Goal: Find specific page/section: Find specific page/section

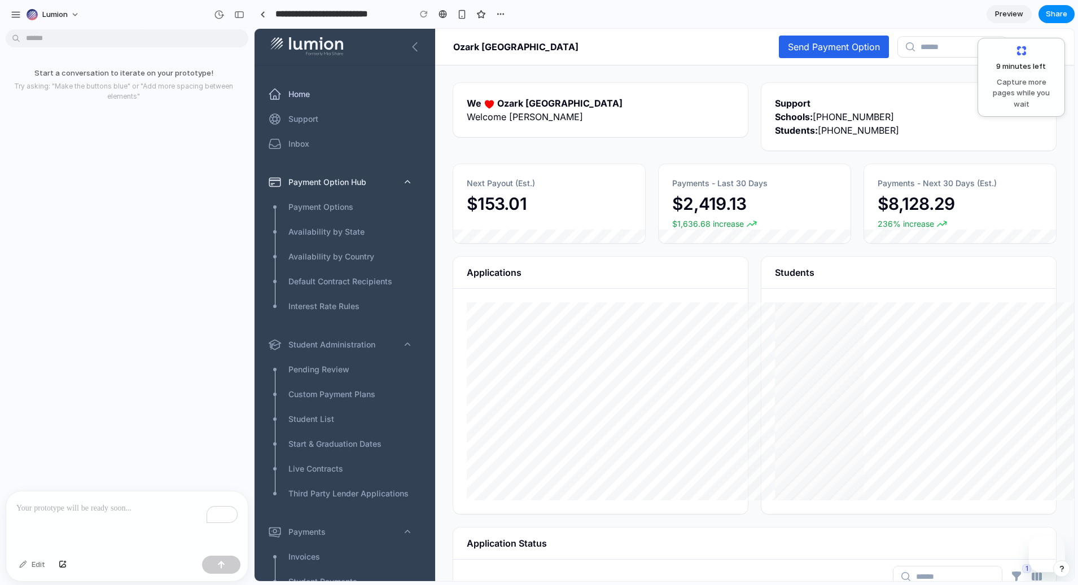
click at [413, 182] on icon "button" at bounding box center [407, 182] width 11 height 11
click at [64, 12] on span "Lumion" at bounding box center [54, 14] width 25 height 11
click at [199, 228] on div "Settings Invite members Change theme Sign out" at bounding box center [346, 244] width 295 height 32
click at [17, 16] on div "button" at bounding box center [16, 15] width 10 height 10
click at [13, 16] on div "button" at bounding box center [16, 15] width 10 height 10
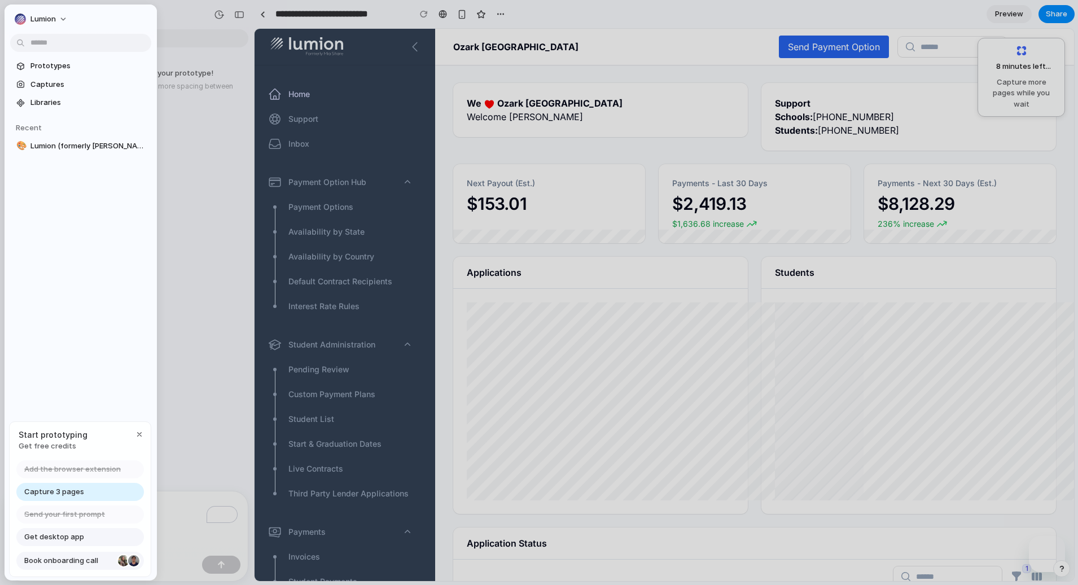
click at [107, 568] on link "Book onboarding call" at bounding box center [80, 561] width 128 height 18
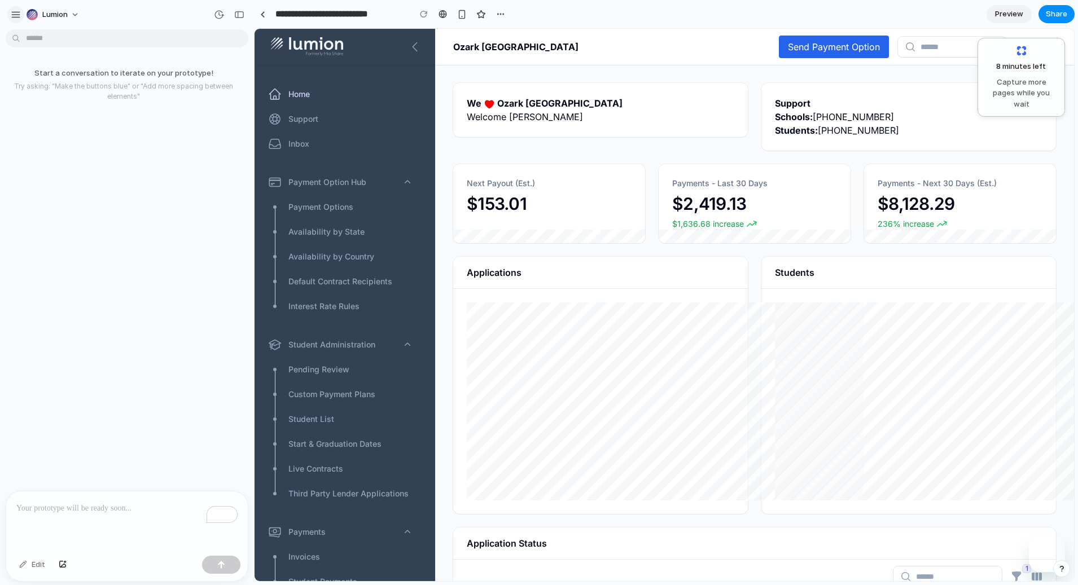
click at [16, 15] on div "button" at bounding box center [16, 15] width 10 height 10
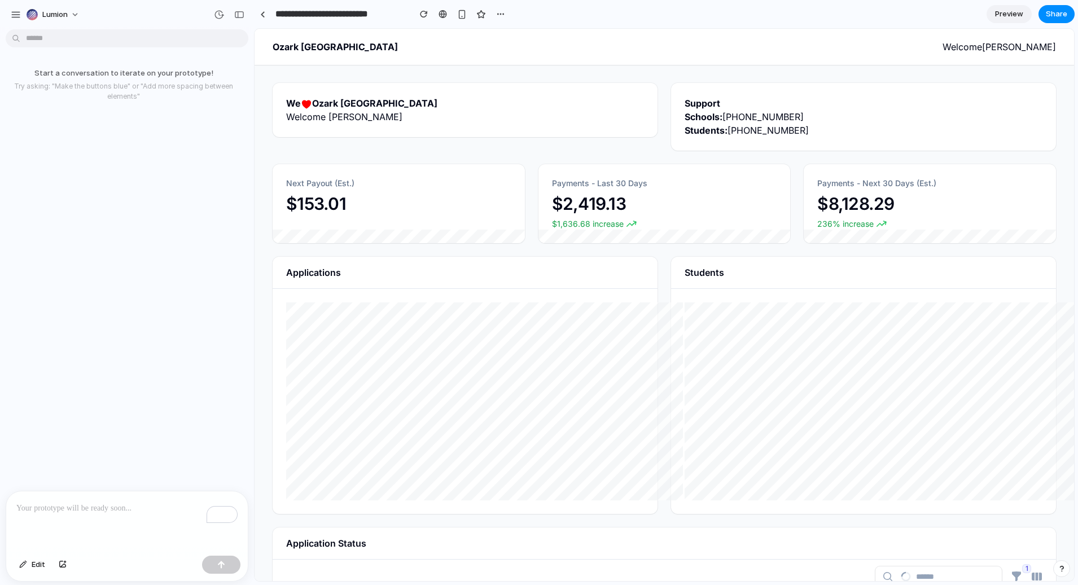
click at [268, 56] on nav "Ozark Welding Institute Welcome [PERSON_NAME]" at bounding box center [665, 47] width 820 height 36
click at [263, 11] on div at bounding box center [262, 14] width 5 height 6
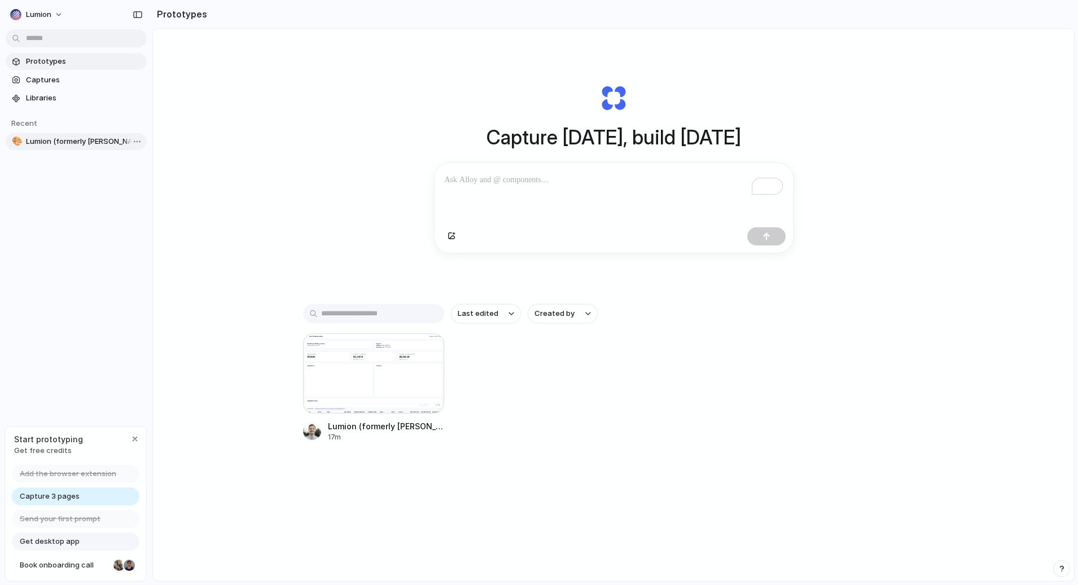
click at [90, 141] on span "Lumion (formerly [PERSON_NAME])" at bounding box center [84, 141] width 116 height 11
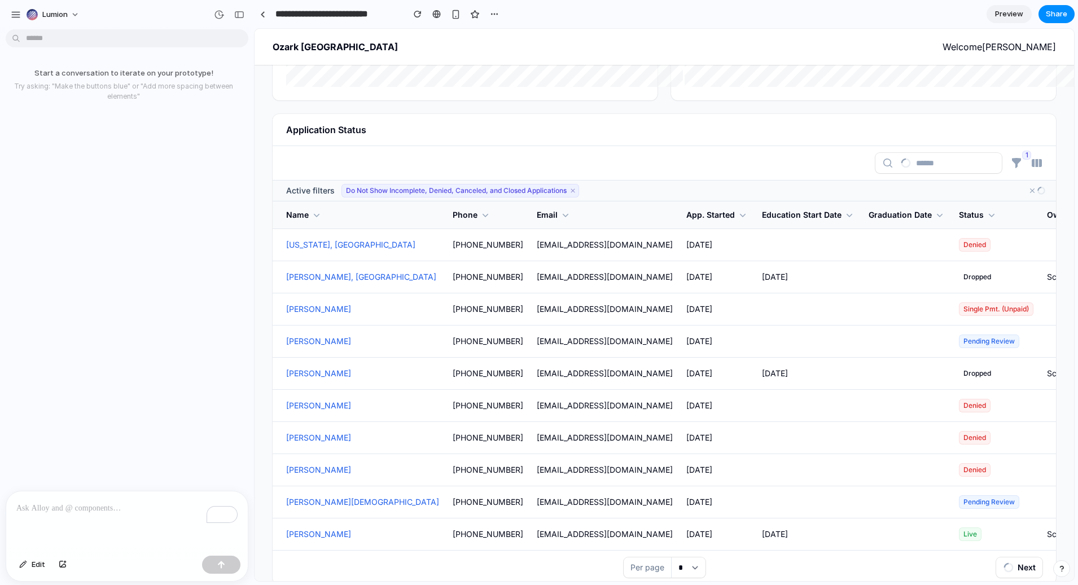
scroll to position [436, 0]
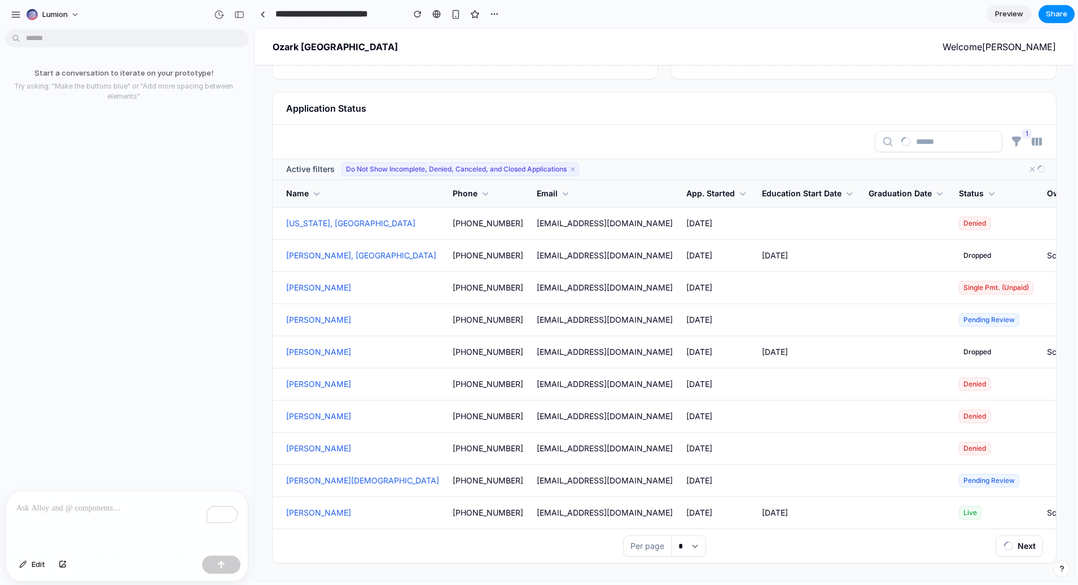
click at [362, 283] on div "[PERSON_NAME]" at bounding box center [362, 288] width 167 height 32
click at [337, 289] on span "[PERSON_NAME]" at bounding box center [318, 288] width 65 height 14
click at [537, 285] on span "[EMAIL_ADDRESS][DOMAIN_NAME]" at bounding box center [605, 288] width 136 height 14
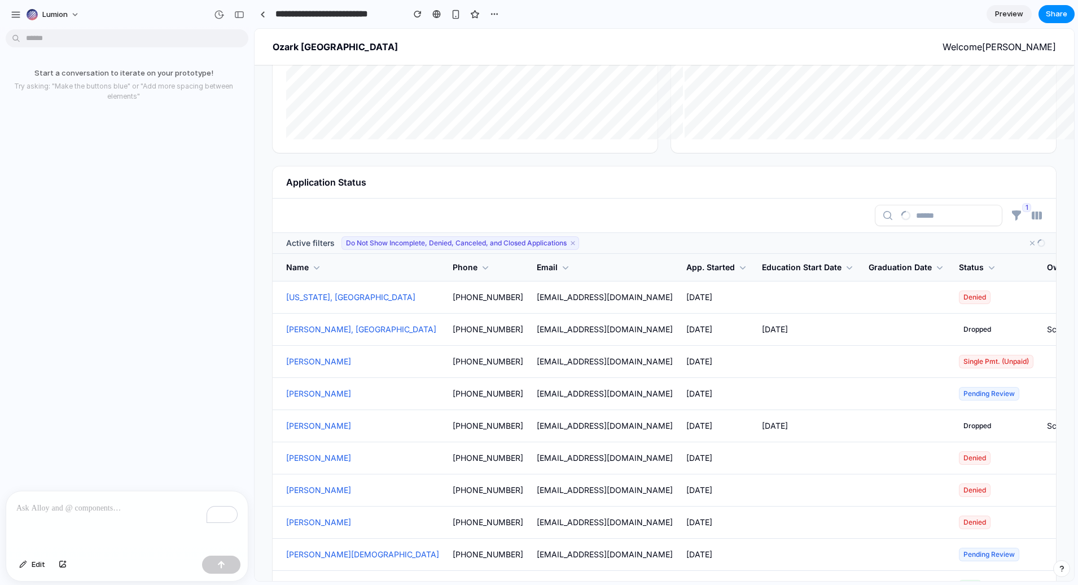
scroll to position [333, 0]
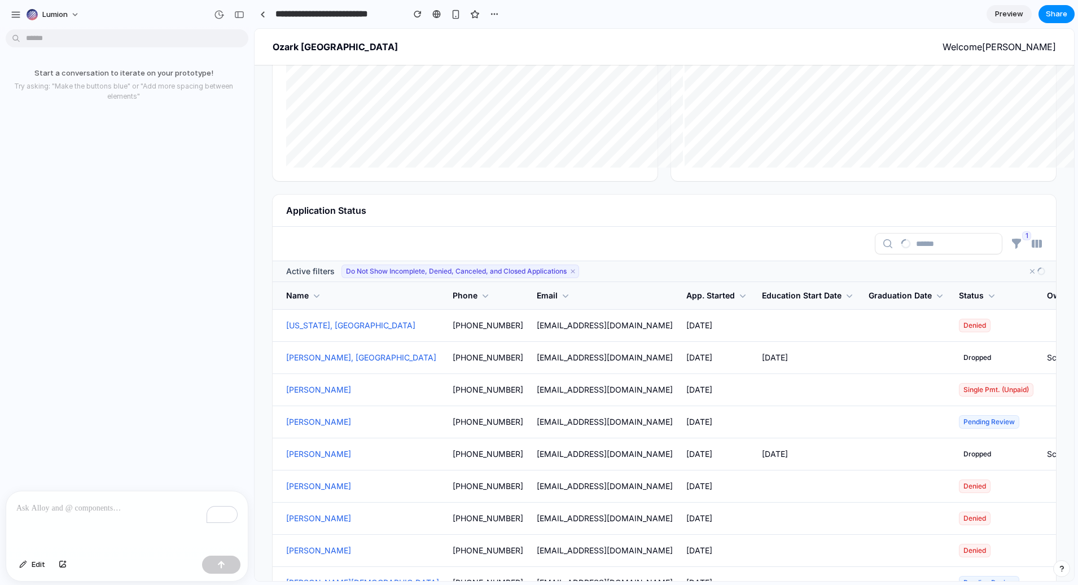
click at [494, 268] on span "Do Not Show Incomplete, Denied, Canceled, and Closed Applications" at bounding box center [456, 271] width 221 height 9
click at [575, 272] on icon "button" at bounding box center [573, 272] width 8 height 8
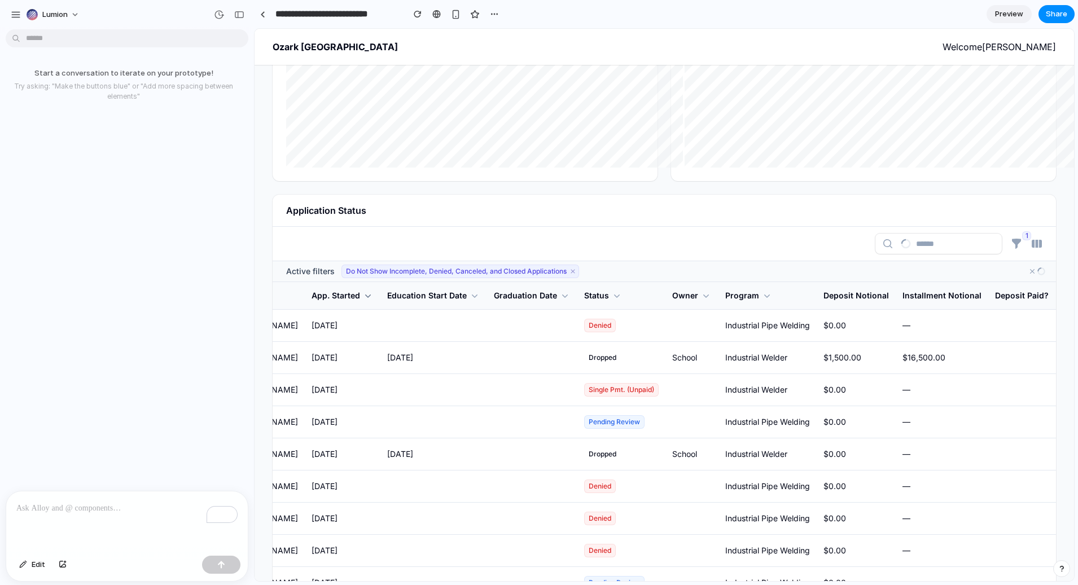
scroll to position [0, 438]
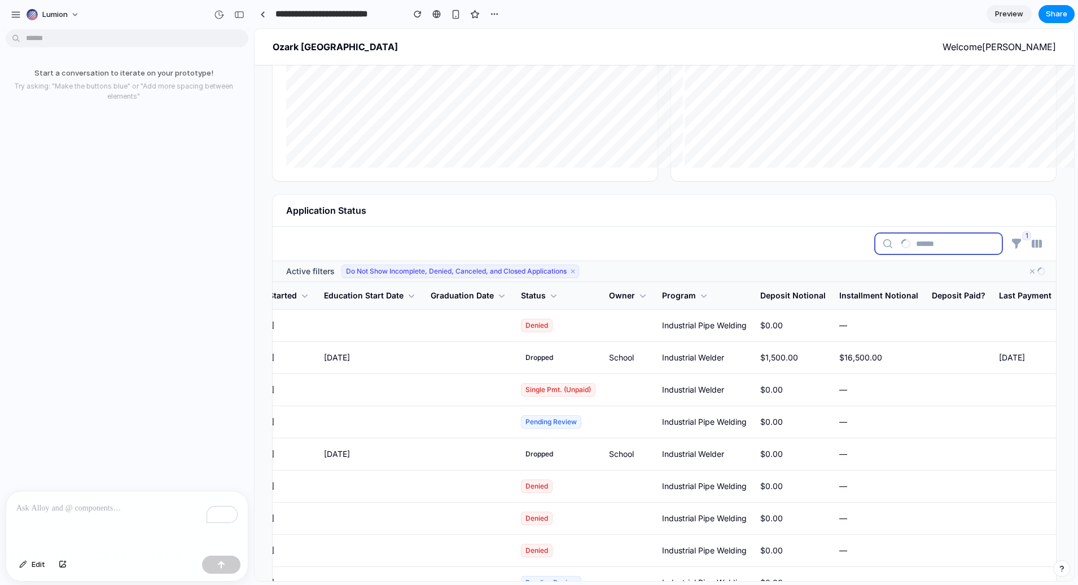
click at [966, 243] on input "search" at bounding box center [959, 244] width 86 height 20
click at [1043, 273] on icon "button" at bounding box center [1041, 271] width 9 height 11
click at [1032, 273] on icon "button" at bounding box center [1032, 271] width 9 height 11
click at [1013, 242] on icon "button" at bounding box center [1016, 244] width 9 height 10
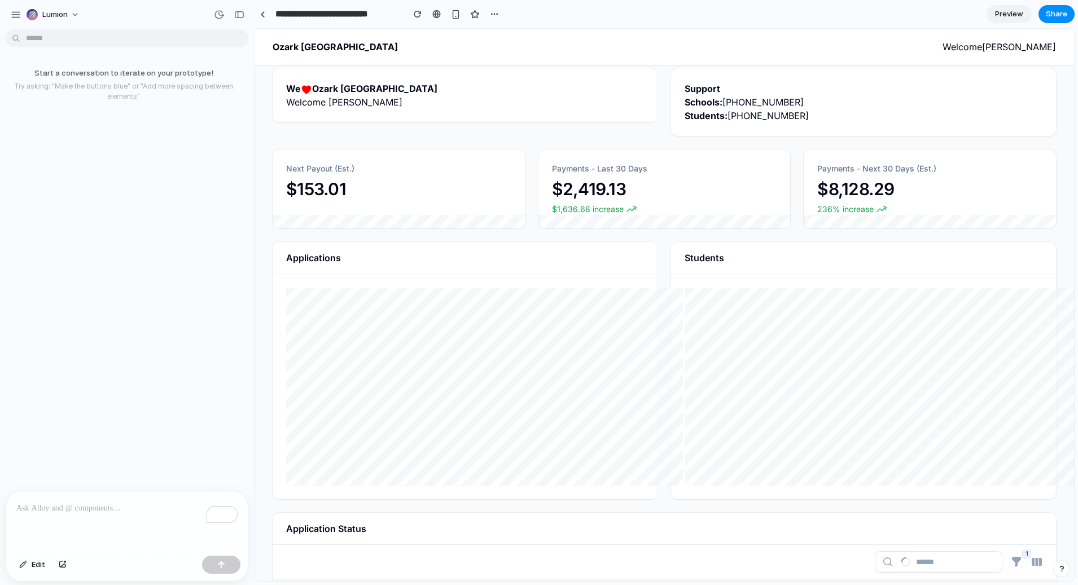
scroll to position [61, 0]
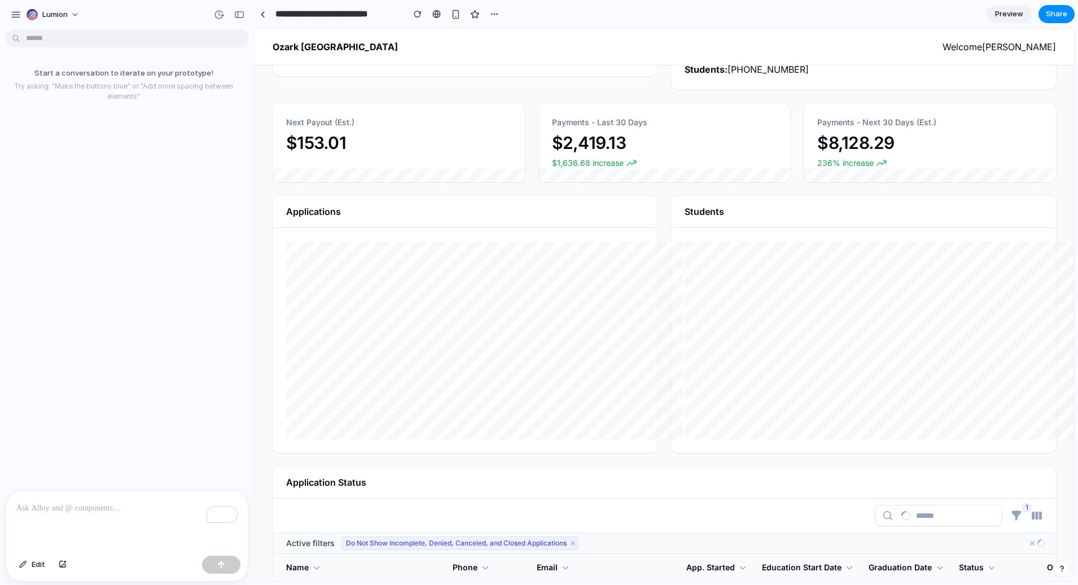
click at [704, 463] on div "**********" at bounding box center [665, 480] width 784 height 916
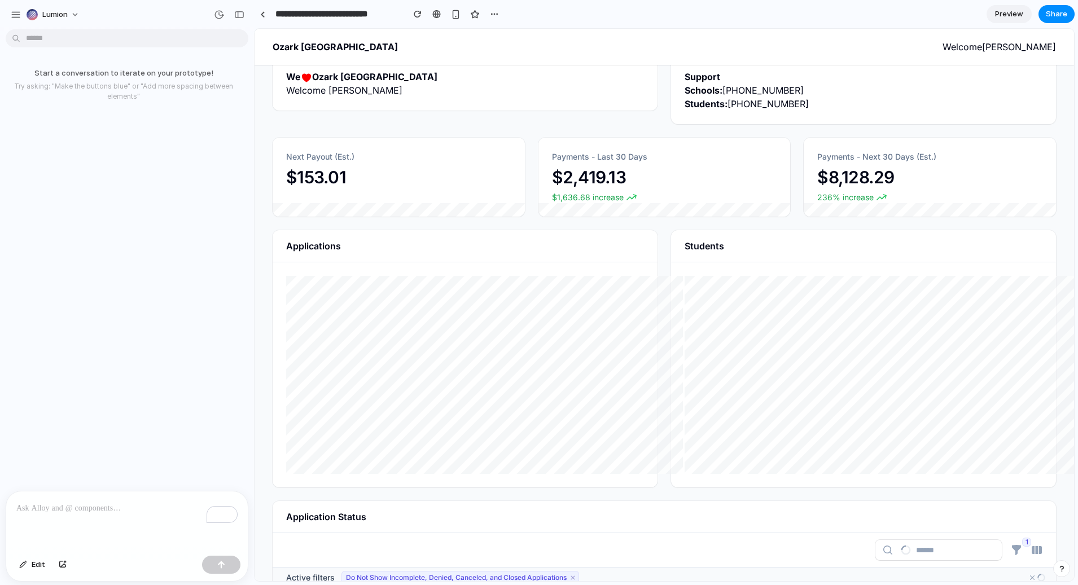
scroll to position [0, 0]
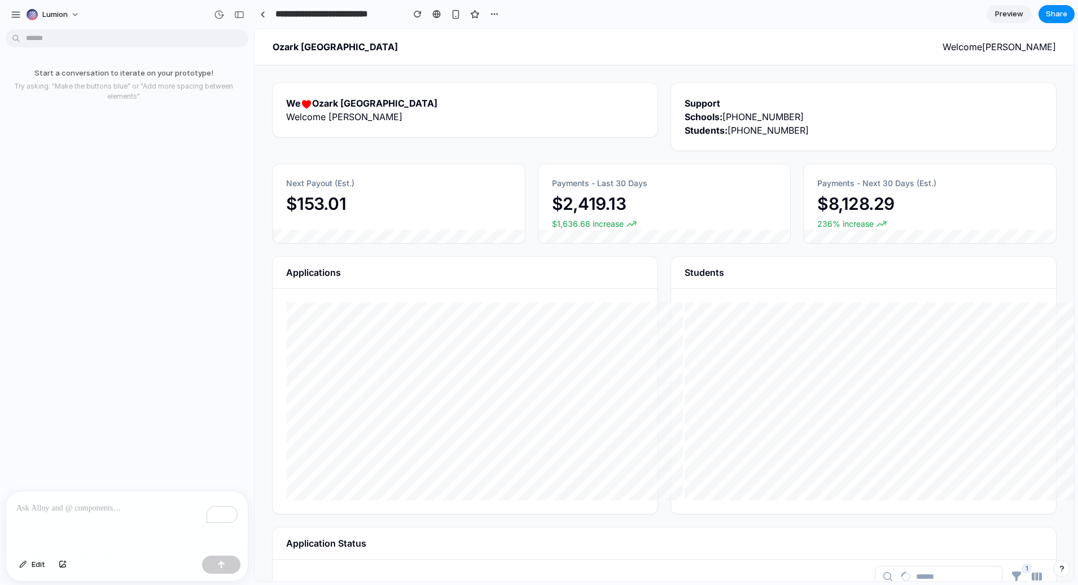
click at [978, 54] on nav "Ozark Welding Institute Welcome [PERSON_NAME]" at bounding box center [665, 47] width 820 height 36
click at [971, 47] on span "Welcome [PERSON_NAME]" at bounding box center [999, 47] width 113 height 14
click at [610, 109] on div "We Ozark [GEOGRAPHIC_DATA]" at bounding box center [465, 104] width 358 height 14
click at [102, 508] on p "To enrich screen reader interactions, please activate Accessibility in Grammarl…" at bounding box center [126, 509] width 221 height 14
click at [227, 576] on div "Edit" at bounding box center [127, 567] width 242 height 30
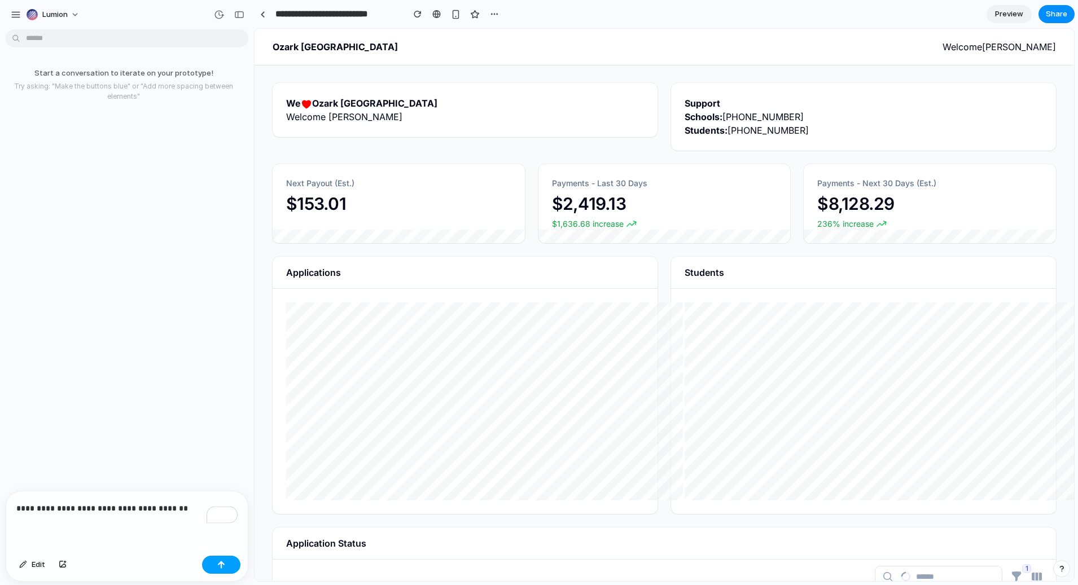
click at [227, 563] on button "button" at bounding box center [221, 565] width 38 height 18
